Goal: Task Accomplishment & Management: Complete application form

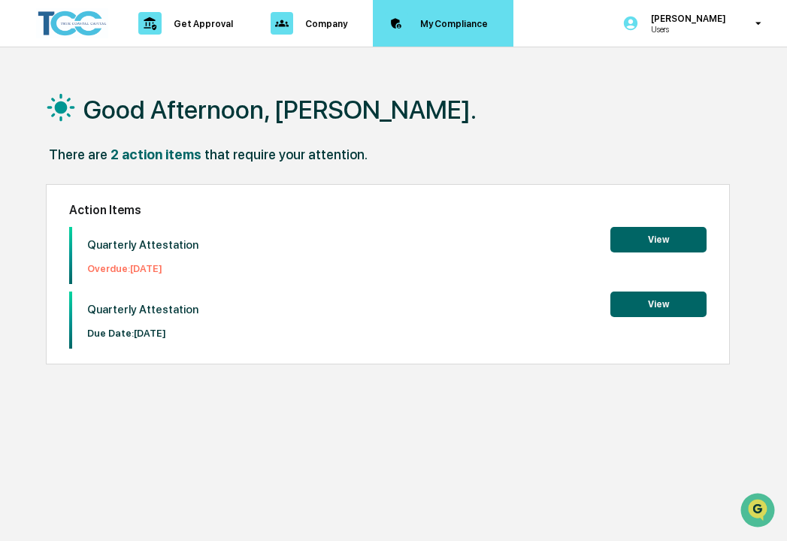
click at [434, 18] on p "My Compliance" at bounding box center [451, 23] width 87 height 11
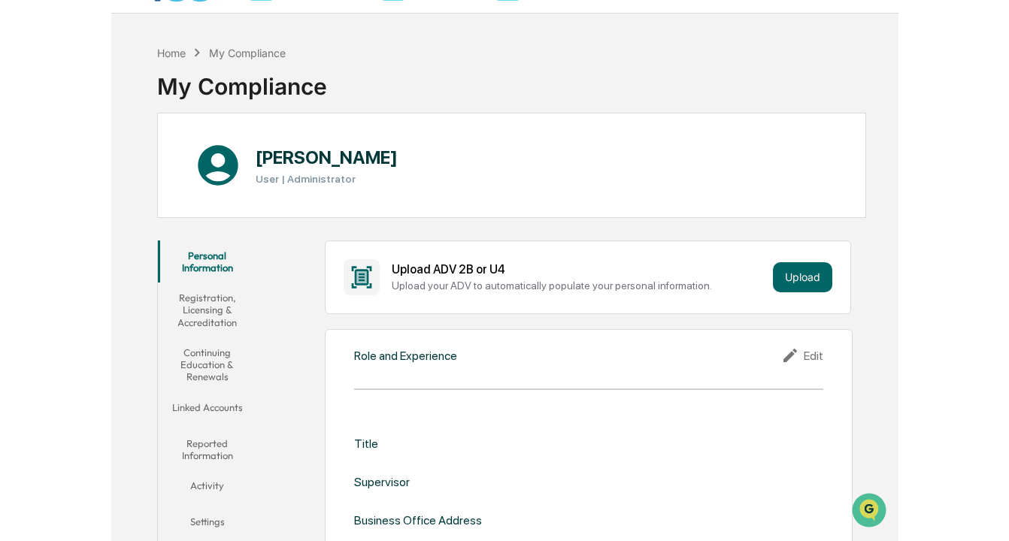
scroll to position [39, 0]
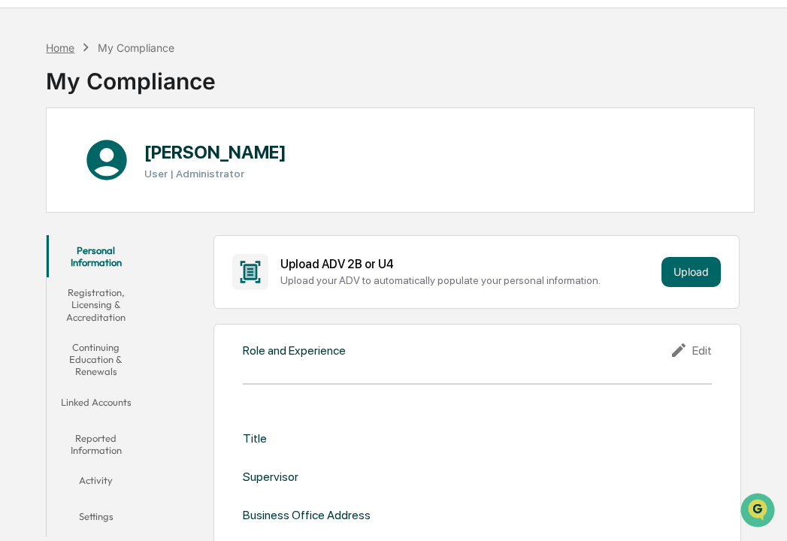
click at [62, 47] on div "Home" at bounding box center [60, 47] width 29 height 13
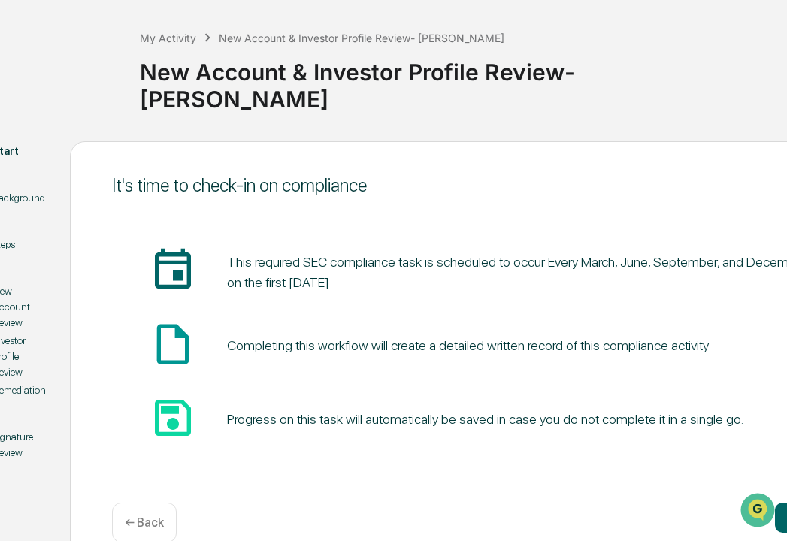
scroll to position [65, 164]
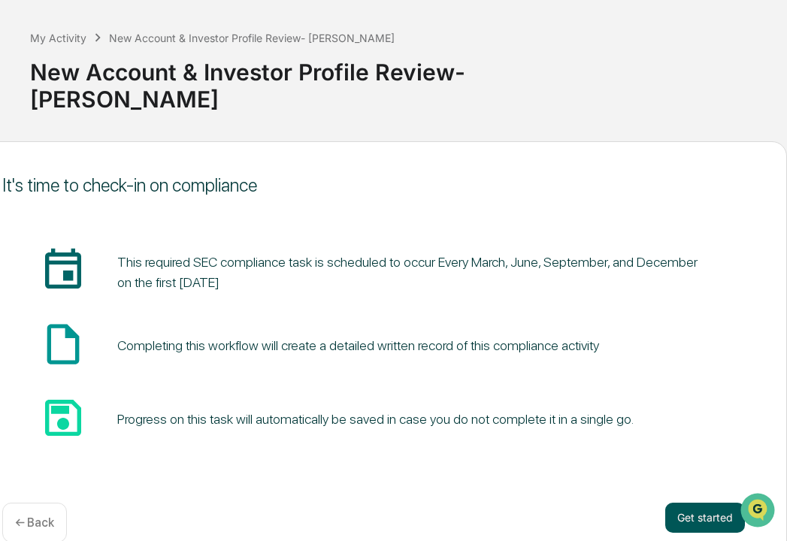
click at [680, 503] on button "Get started" at bounding box center [705, 518] width 80 height 30
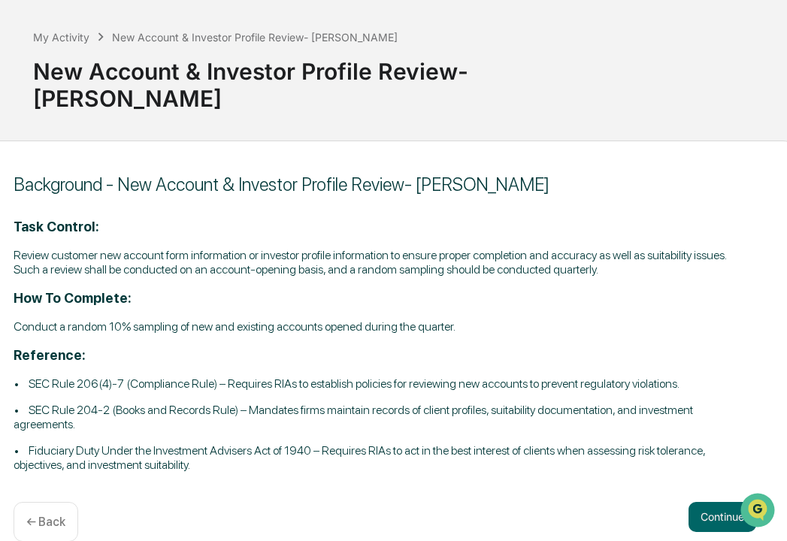
scroll to position [65, 165]
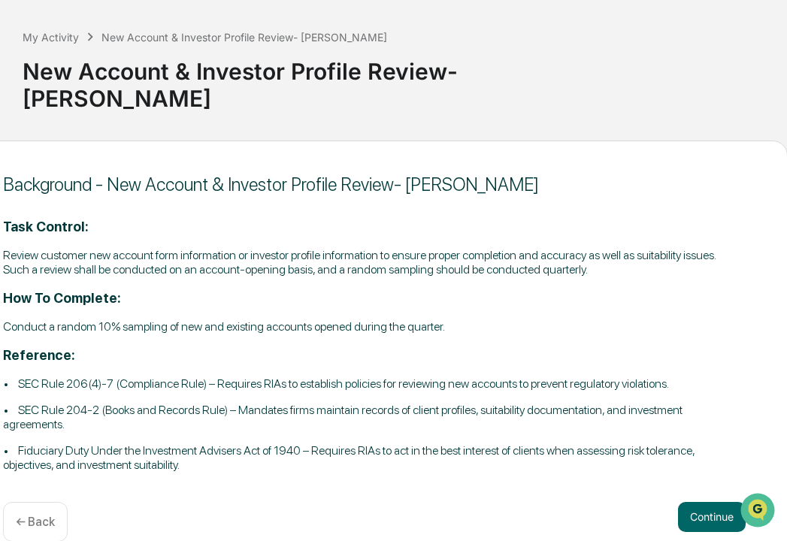
click at [680, 502] on button "Continue" at bounding box center [712, 517] width 68 height 30
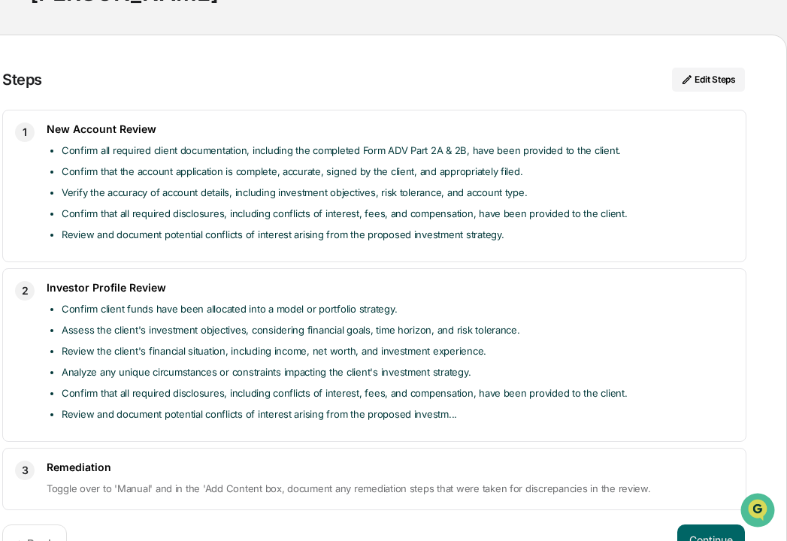
scroll to position [194, 161]
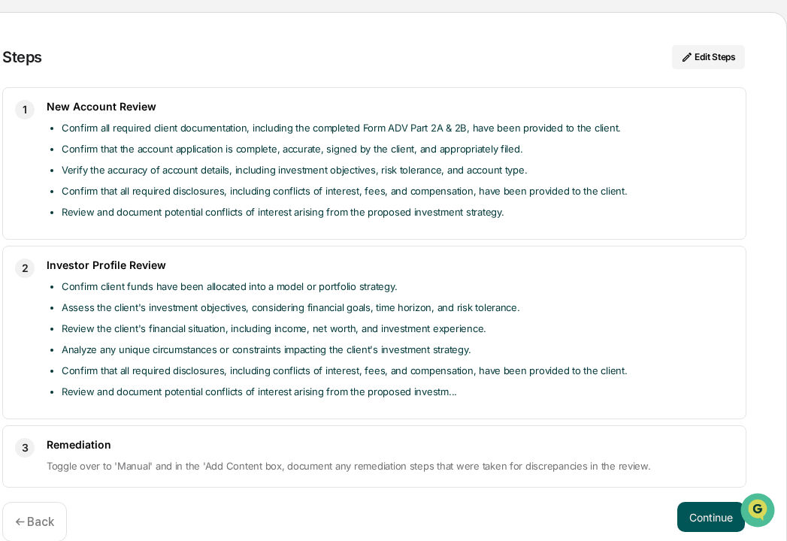
click at [703, 502] on button "Continue" at bounding box center [711, 517] width 68 height 30
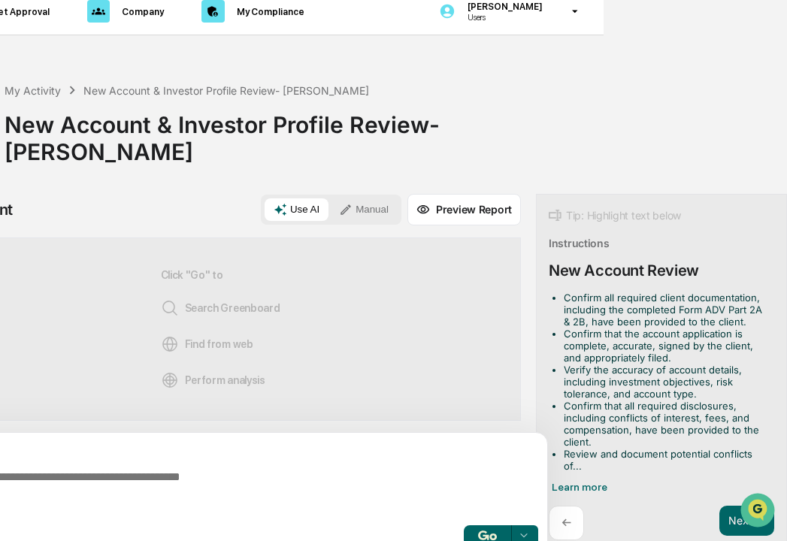
scroll to position [12, 189]
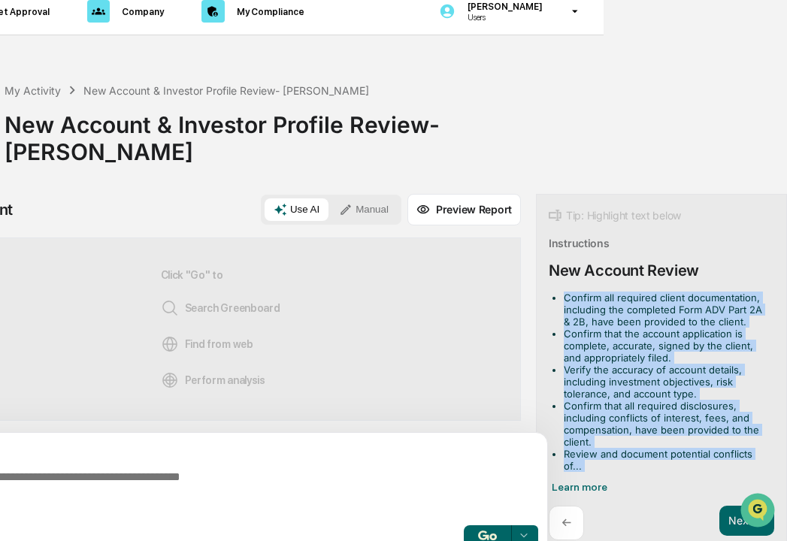
drag, startPoint x: 565, startPoint y: 274, endPoint x: 642, endPoint y: 446, distance: 188.8
click at [642, 446] on div "Confirm all required client documentation, including the completed Form ADV Par…" at bounding box center [662, 393] width 226 height 202
click at [779, 256] on button "Focus Assistant" at bounding box center [782, 264] width 52 height 30
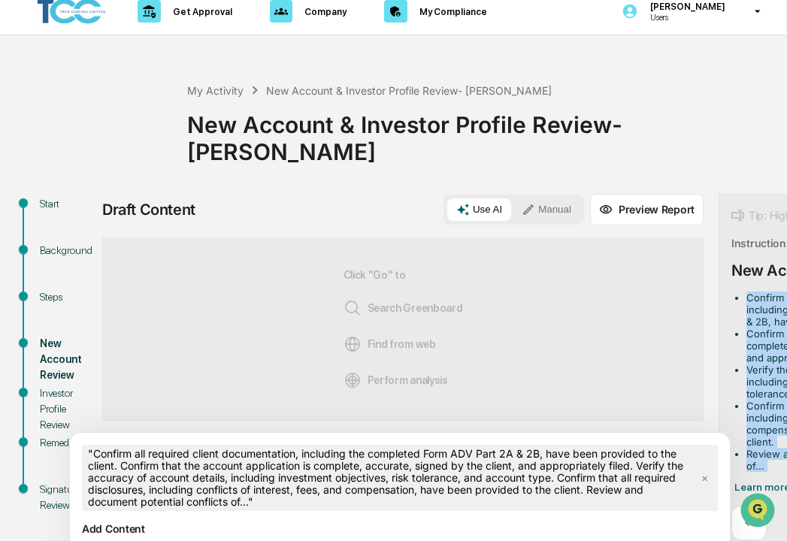
scroll to position [12, 0]
click at [101, 445] on span ""Confirm all required client documentation, including the completed Form ADV Pa…" at bounding box center [392, 478] width 618 height 66
click at [99, 445] on span ""Confirm all required client documentation, including the completed Form ADV Pa…" at bounding box center [392, 478] width 618 height 66
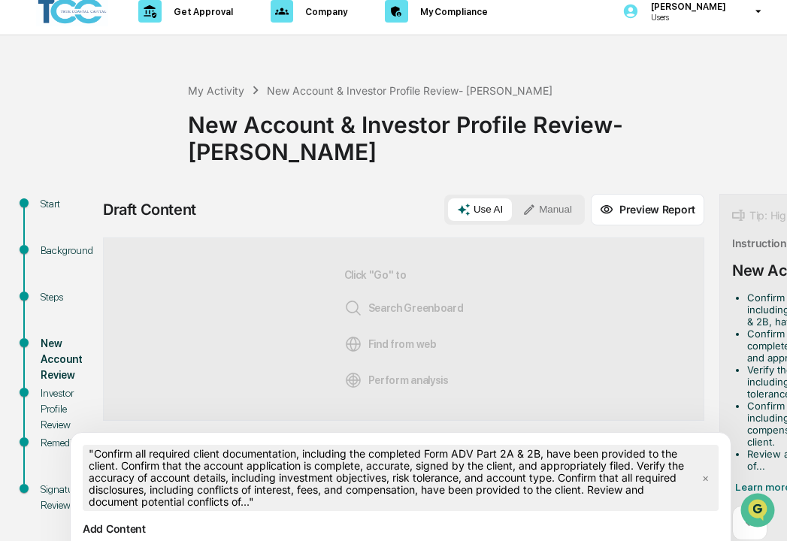
click at [462, 319] on div "Click "Go" to Search Greenboard Find from web Perform analysis" at bounding box center [404, 329] width 120 height 134
click at [144, 463] on span ""Confirm all required client documentation, including the completed Form ADV Pa…" at bounding box center [392, 478] width 618 height 66
drag, startPoint x: 276, startPoint y: 474, endPoint x: 78, endPoint y: 398, distance: 212.1
click at [78, 398] on div "Start Background Steps New Account Review Investor Profile Review Remediation S…" at bounding box center [394, 420] width 772 height 452
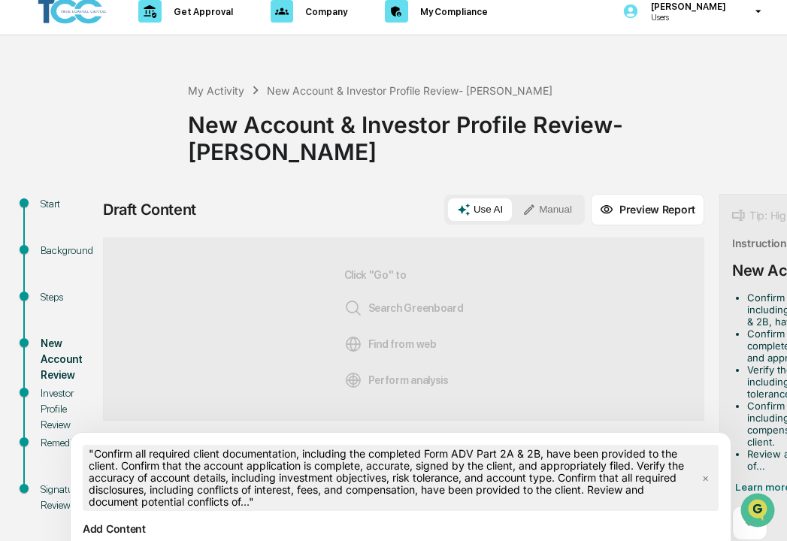
scroll to position [90, 0]
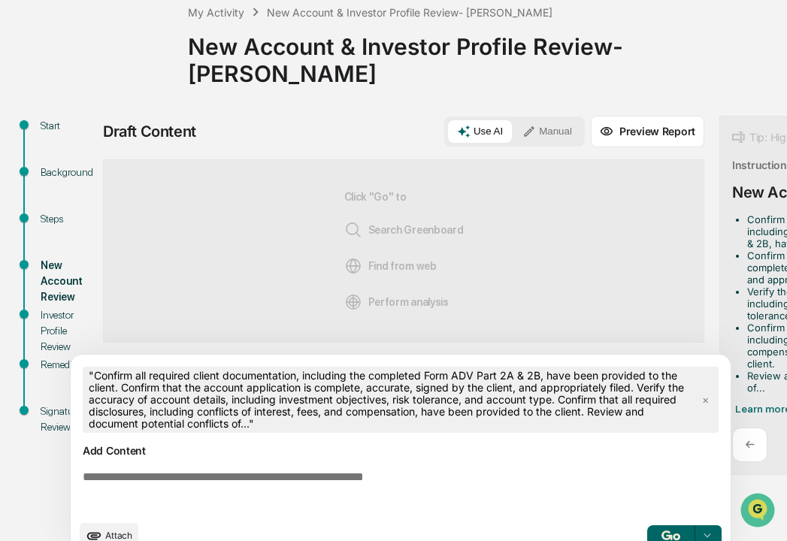
click at [150, 367] on span ""Confirm all required client documentation, including the completed Form ADV Pa…" at bounding box center [392, 400] width 618 height 66
click at [714, 389] on span "×" at bounding box center [705, 399] width 19 height 21
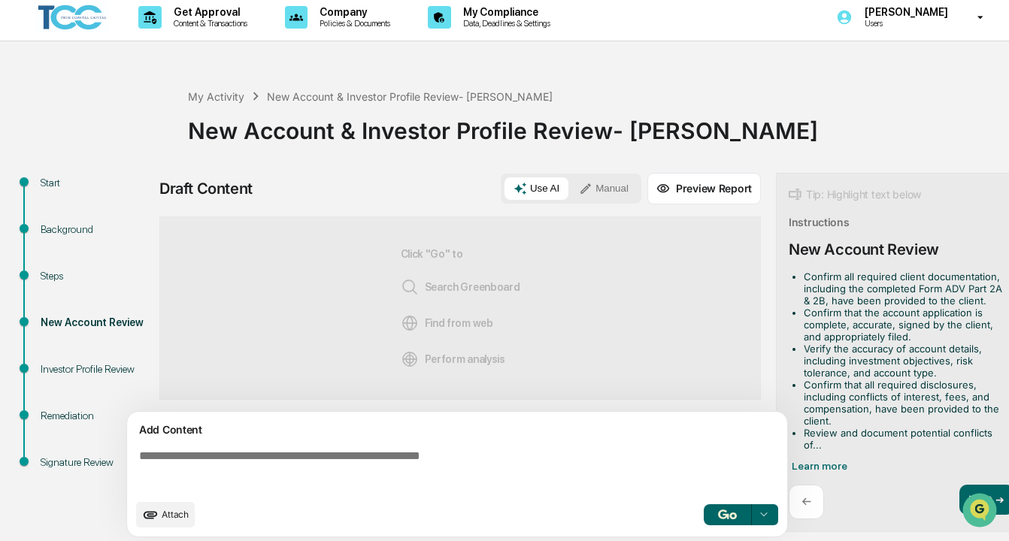
scroll to position [12, 0]
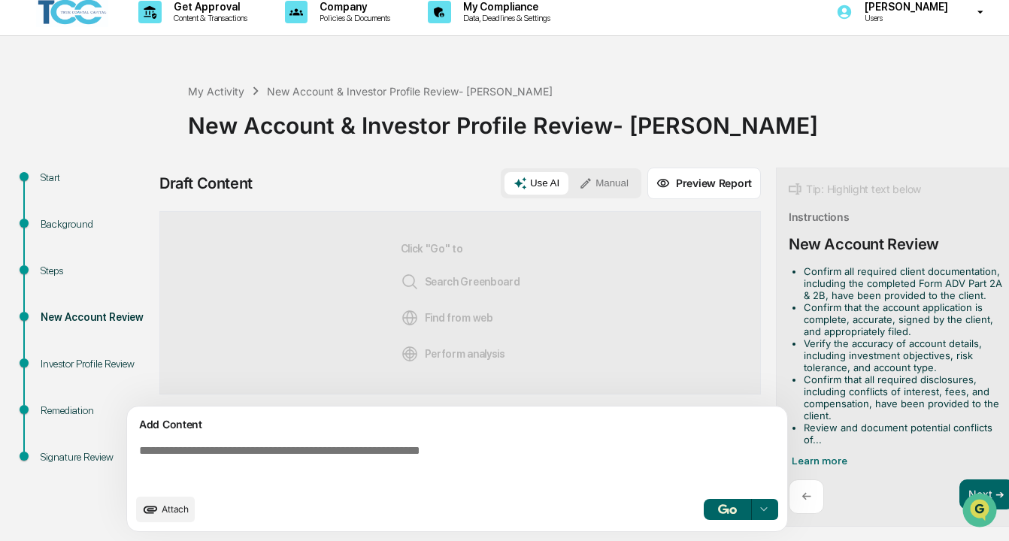
click at [142, 464] on textarea at bounding box center [460, 465] width 654 height 54
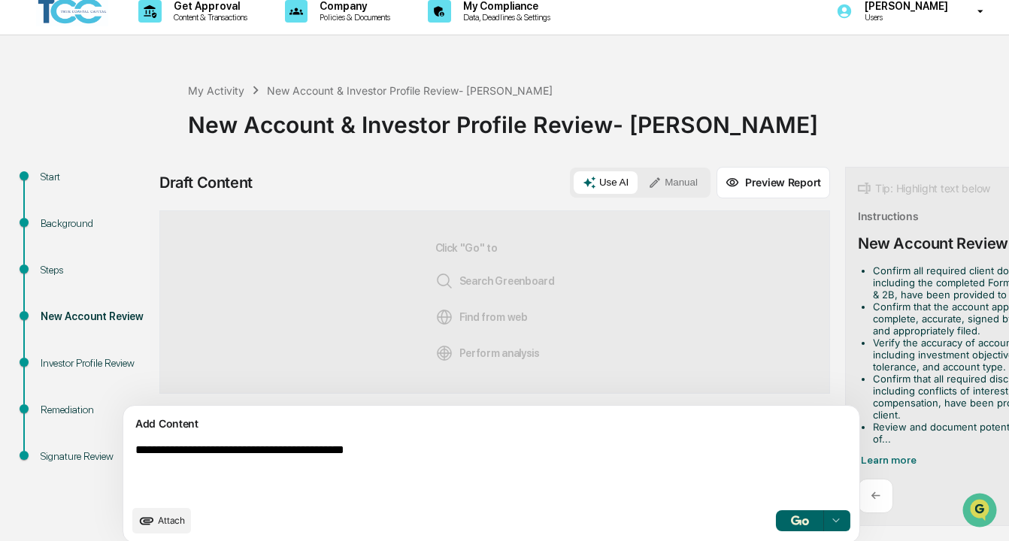
type textarea "**********"
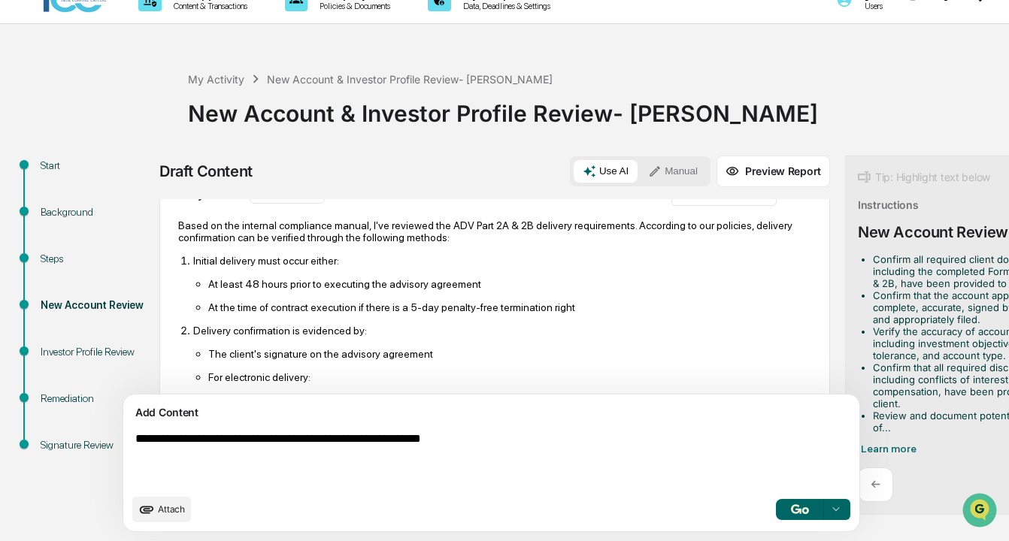
scroll to position [74, 0]
click at [586, 441] on textarea "**********" at bounding box center [456, 459] width 654 height 66
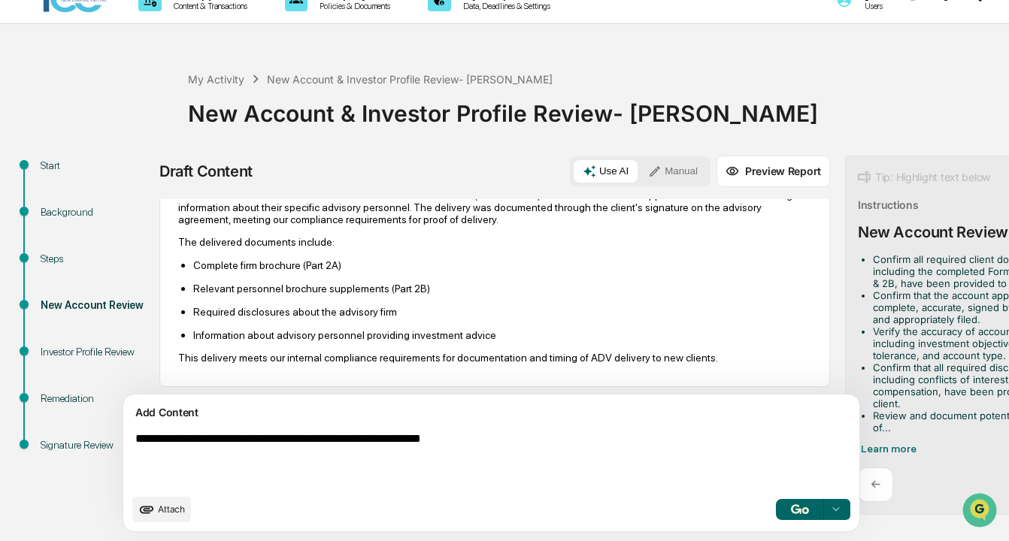
scroll to position [361, 0]
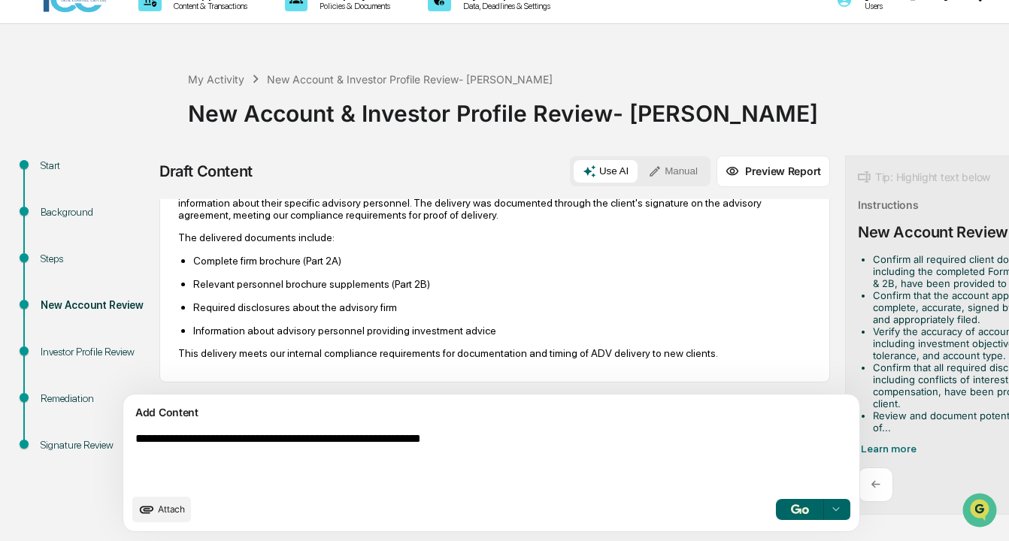
type textarea "**********"
click at [698, 286] on ul "Complete firm brochure (Part 2A) Relevant personnel brochure supplements (Part …" at bounding box center [494, 295] width 633 height 83
click at [529, 358] on p "This delivery meets our internal compliance requirements for documentation and …" at bounding box center [494, 353] width 633 height 12
click at [786, 508] on img "button" at bounding box center [800, 509] width 18 height 10
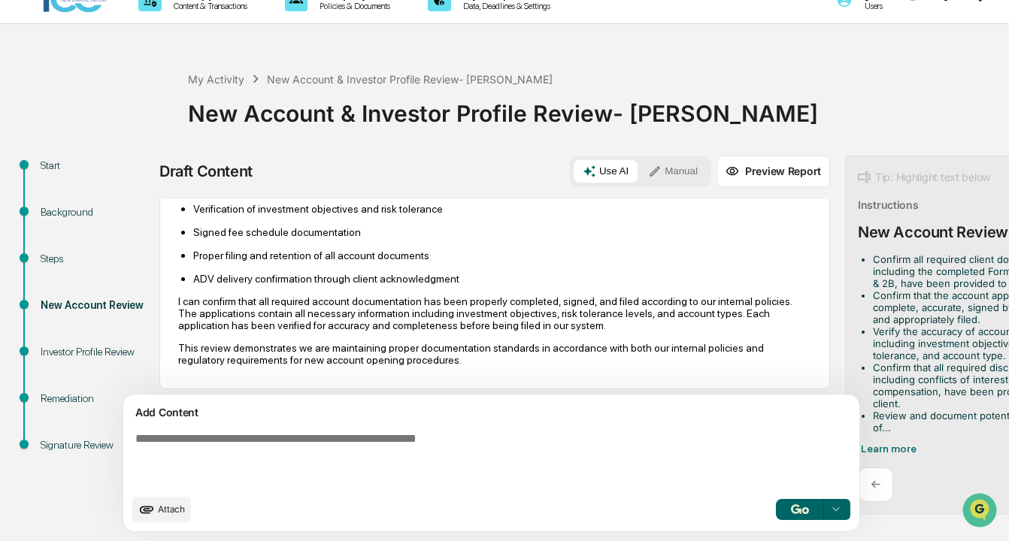
scroll to position [851, 0]
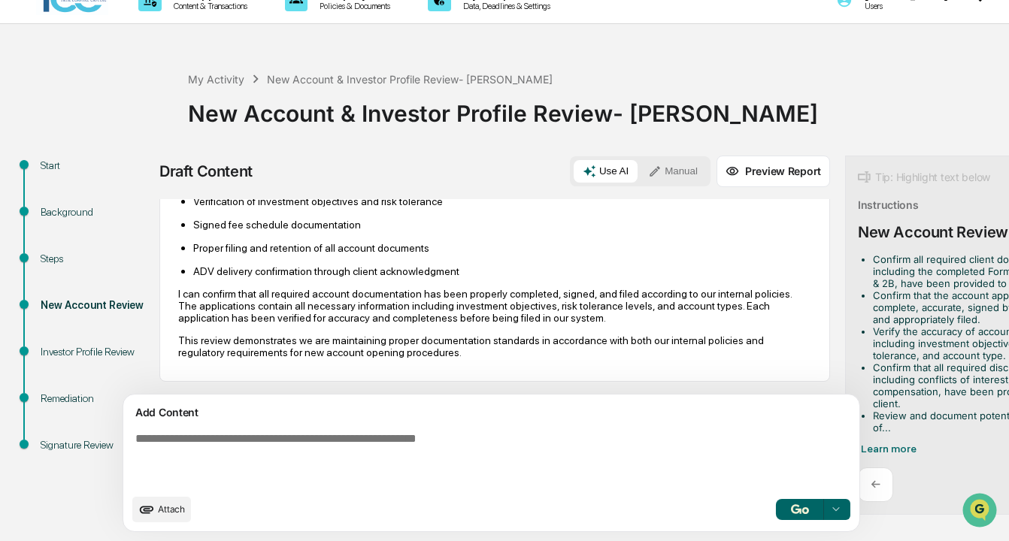
click at [165, 441] on textarea at bounding box center [456, 459] width 654 height 66
drag, startPoint x: 863, startPoint y: 364, endPoint x: 892, endPoint y: 396, distance: 43.6
click at [786, 396] on li "Confirm that all required disclosures, including conflicts of interest, fees, a…" at bounding box center [975, 386] width 204 height 48
click at [786, 377] on li "Confirm that all required disclosures, including conflicts of interest, fees, a…" at bounding box center [975, 386] width 204 height 48
click at [786, 369] on li "Confirm that all required disclosures, including conflicts of interest, fees, a…" at bounding box center [975, 386] width 204 height 48
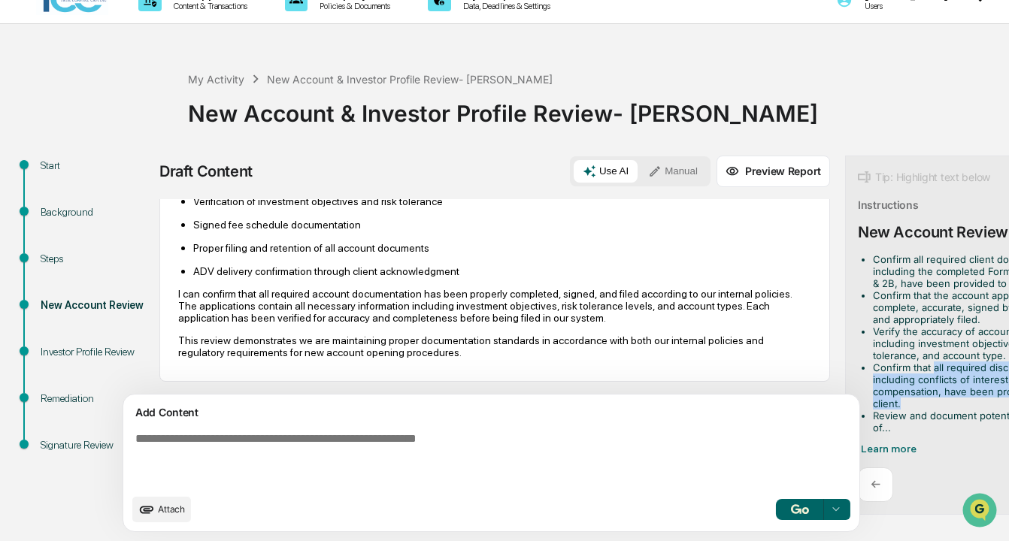
drag, startPoint x: 864, startPoint y: 362, endPoint x: 888, endPoint y: 394, distance: 40.3
click at [786, 394] on li "Confirm that all required disclosures, including conflicts of interest, fees, a…" at bounding box center [975, 386] width 204 height 48
copy li "all required disclosures, including conflicts of interest, fees, and compensati…"
click at [149, 452] on textarea at bounding box center [456, 459] width 654 height 66
paste textarea "**********"
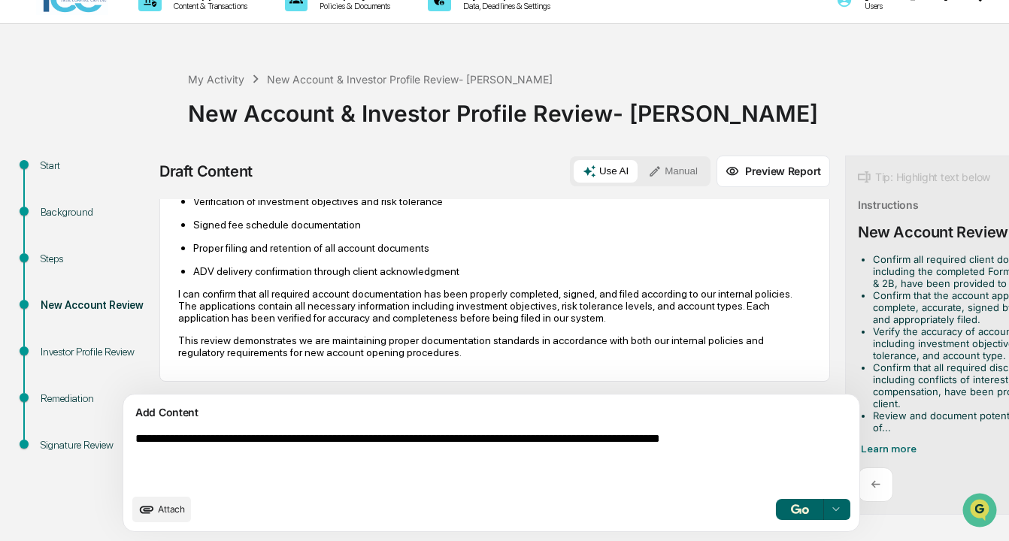
click at [141, 438] on textarea "**********" at bounding box center [456, 459] width 654 height 66
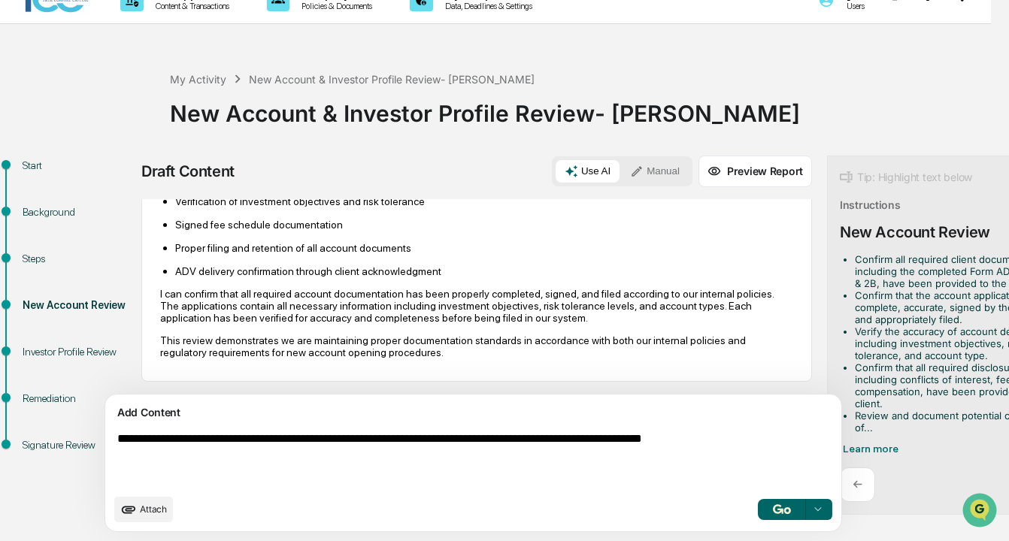
type textarea "**********"
click at [758, 514] on button "button" at bounding box center [782, 509] width 48 height 21
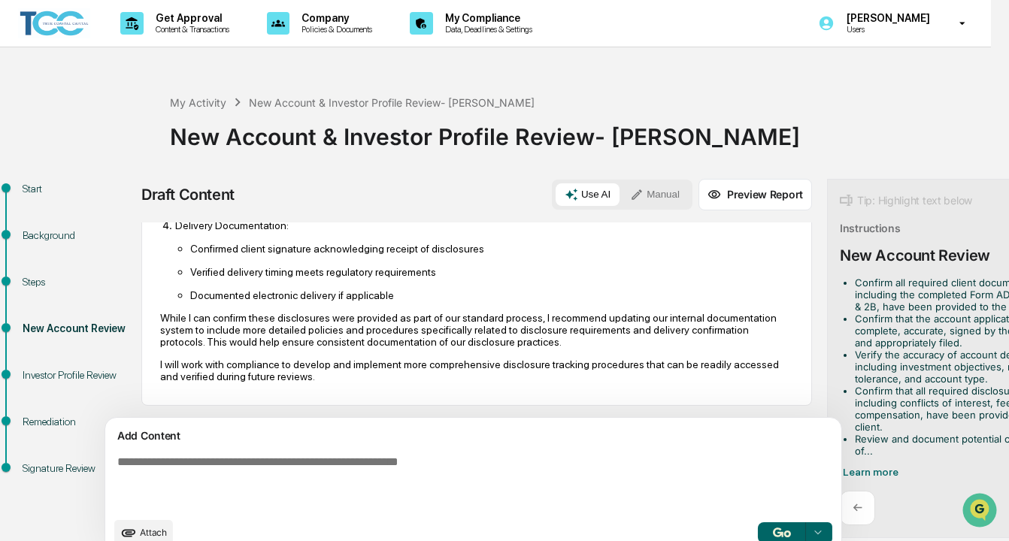
scroll to position [1538, 0]
click at [418, 379] on p "I will work with compliance to develop and implement more comprehensive disclos…" at bounding box center [476, 371] width 633 height 24
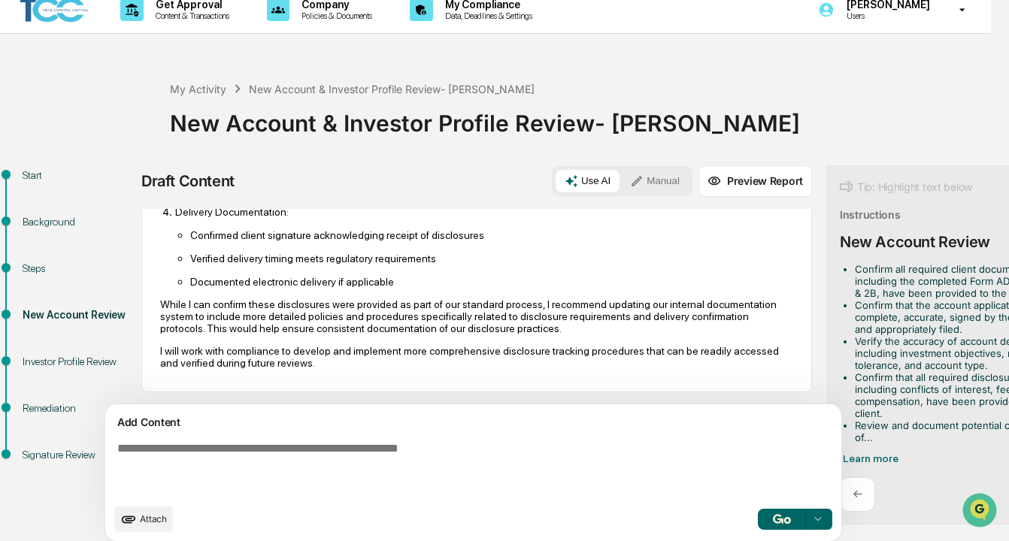
scroll to position [24, 18]
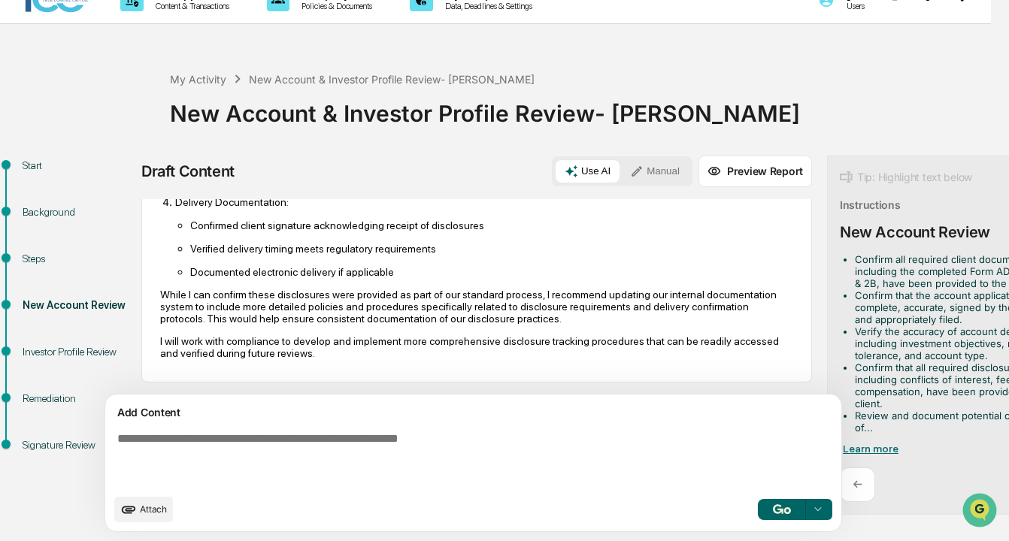
click at [786, 448] on span "Learn more" at bounding box center [871, 449] width 56 height 12
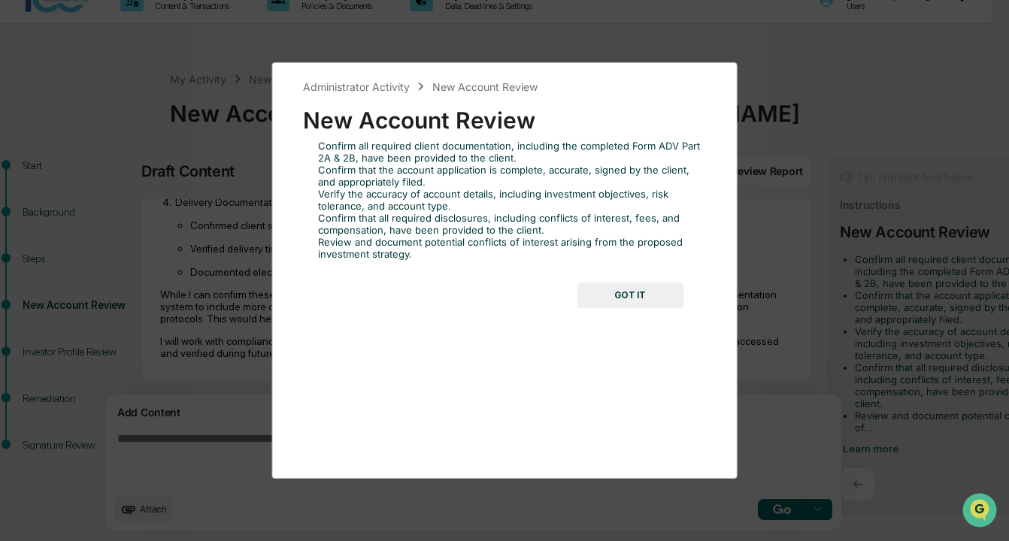
click at [619, 296] on button "GOT IT" at bounding box center [630, 296] width 107 height 26
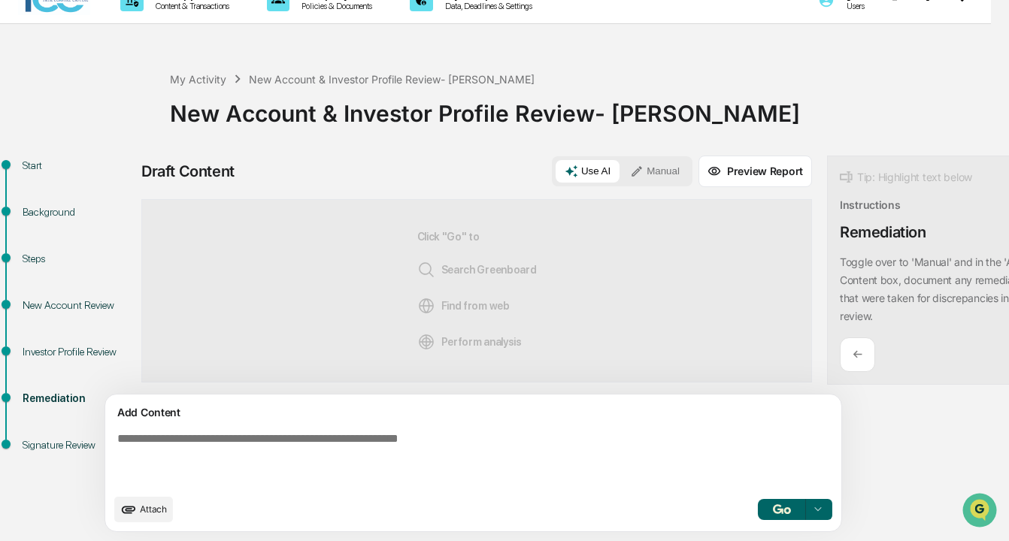
click at [576, 292] on div "Click "Go" to Search Greenboard Find from web Perform analysis" at bounding box center [476, 290] width 671 height 183
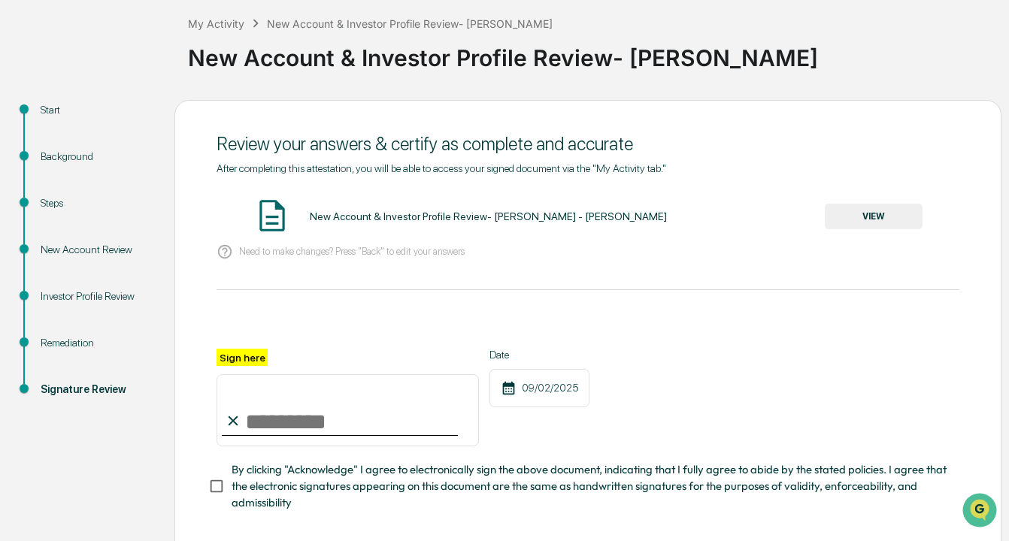
scroll to position [151, 0]
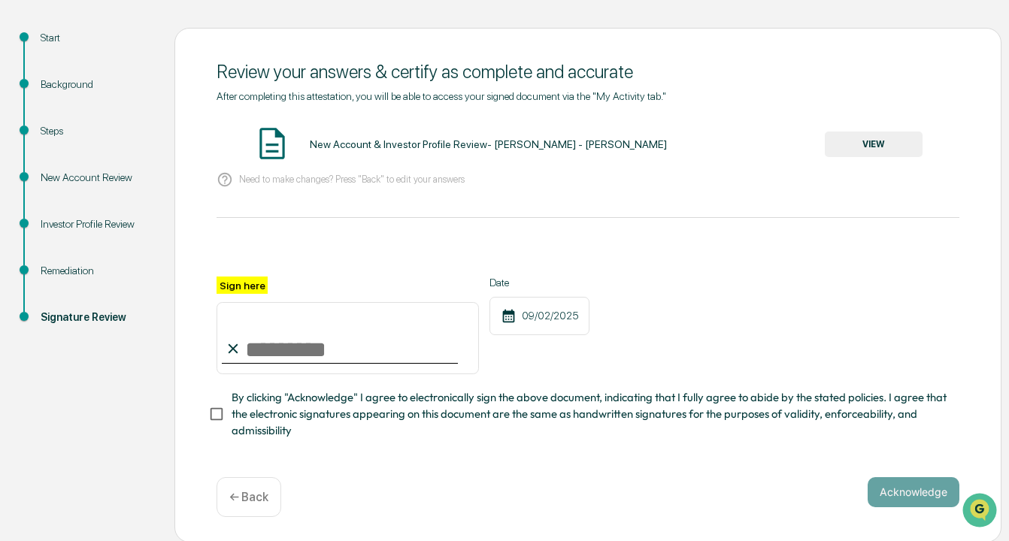
click at [460, 144] on div "New Account & Investor Profile Review- [PERSON_NAME] - [PERSON_NAME]" at bounding box center [488, 144] width 357 height 12
click at [786, 141] on button "VIEW" at bounding box center [874, 145] width 98 height 26
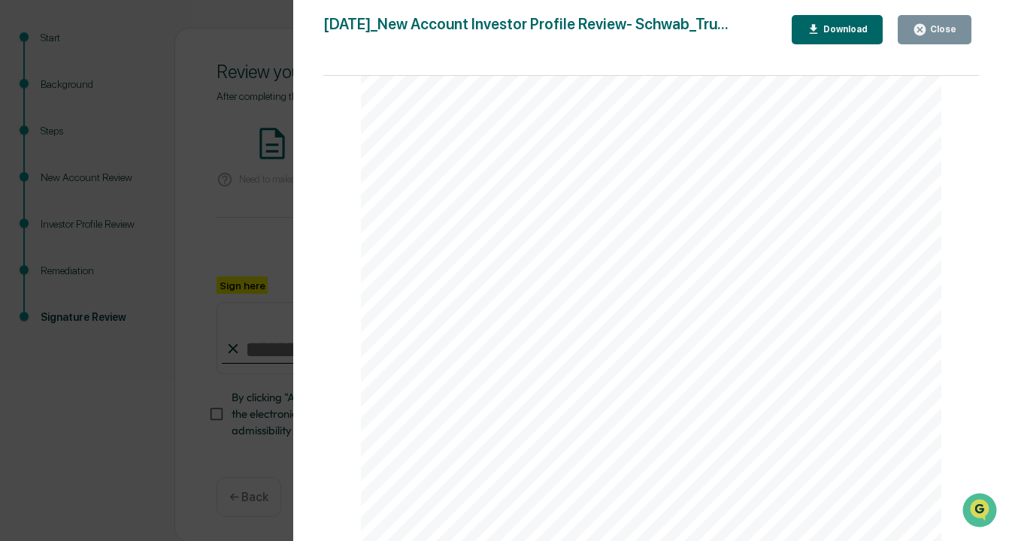
scroll to position [2809, 0]
click at [786, 38] on button "Close" at bounding box center [935, 29] width 74 height 29
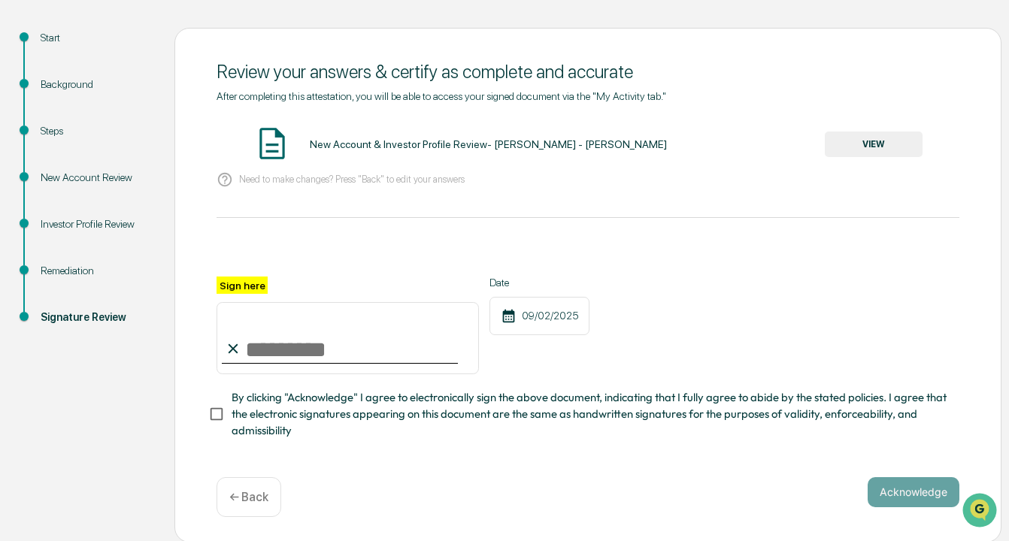
click at [269, 345] on input "Sign here" at bounding box center [348, 338] width 262 height 72
type input "**********"
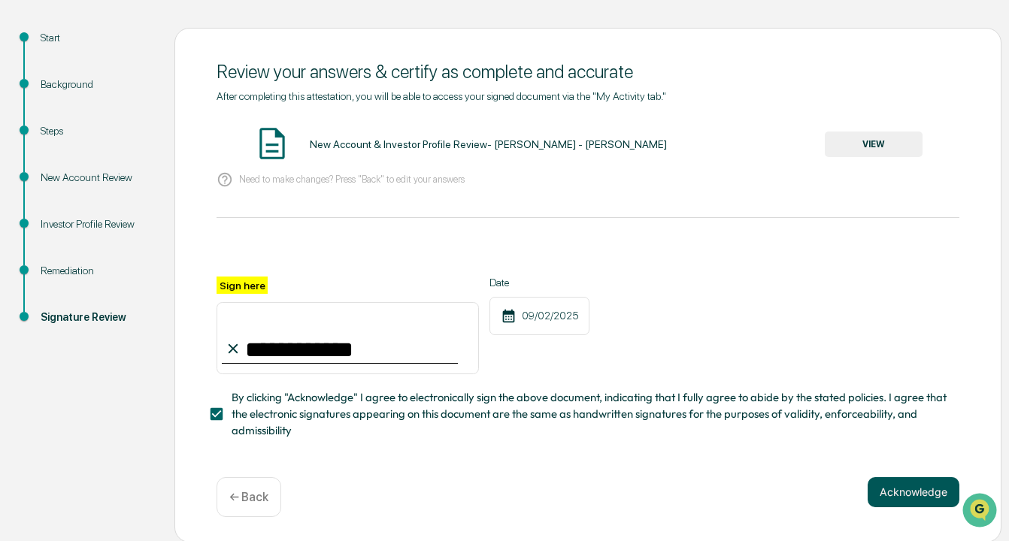
click at [786, 492] on button "Acknowledge" at bounding box center [914, 492] width 92 height 30
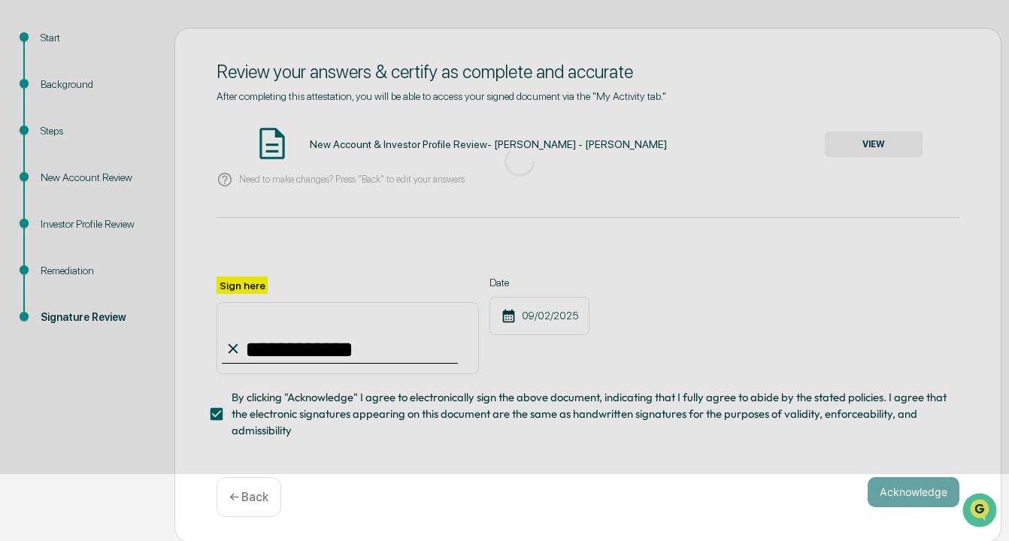
scroll to position [65, 0]
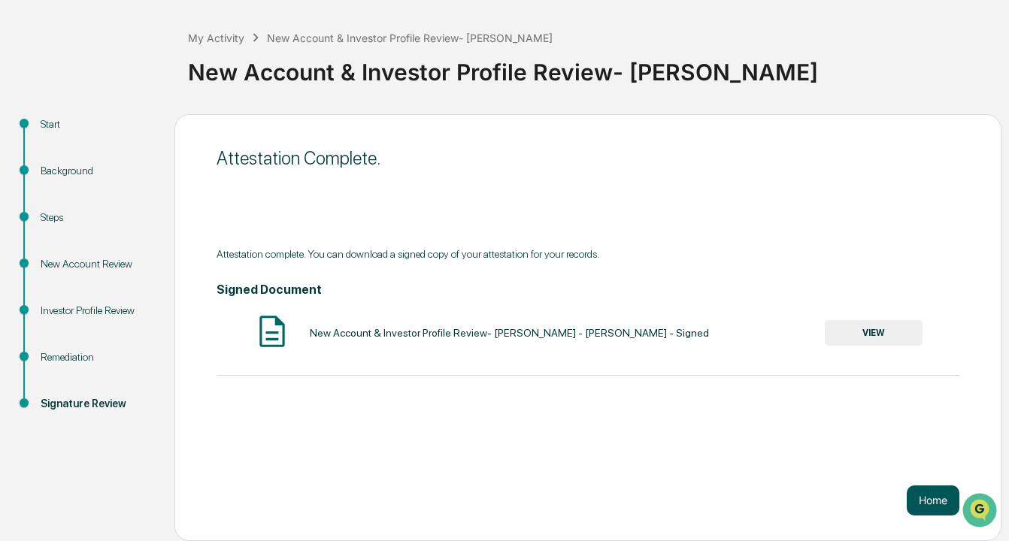
click at [786, 498] on button "Home" at bounding box center [933, 501] width 53 height 30
